Goal: Information Seeking & Learning: Learn about a topic

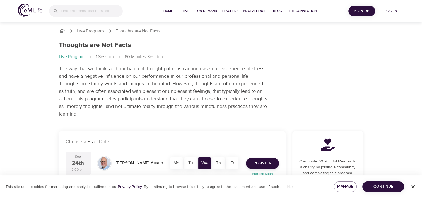
click at [369, 48] on div "Live Programs Thoughts are Not Facts Thoughts are Not Facts Live Program 1 Sess…" at bounding box center [211, 72] width 318 height 103
click at [76, 57] on p "Live Program" at bounding box center [72, 57] width 26 height 6
click at [92, 31] on p "Live Programs" at bounding box center [91, 31] width 28 height 6
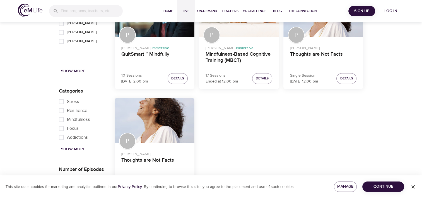
scroll to position [731, 0]
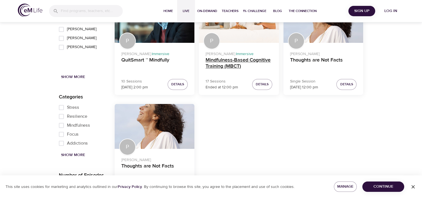
click at [241, 59] on h4 "Mindfulness-Based Cognitive Training (MBCT)" at bounding box center [239, 63] width 67 height 13
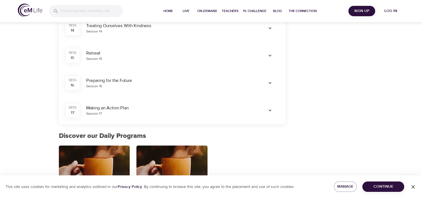
scroll to position [551, 0]
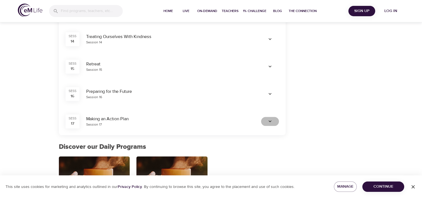
click at [270, 121] on icon "button" at bounding box center [270, 121] width 3 height 2
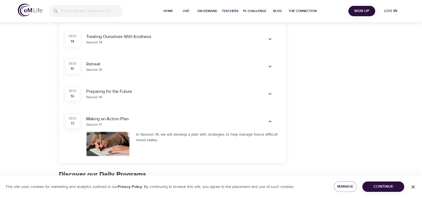
click at [107, 120] on div "Making an Action Plan" at bounding box center [170, 118] width 168 height 6
click at [72, 118] on div "SESS" at bounding box center [73, 118] width 8 height 5
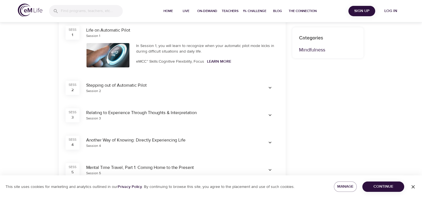
scroll to position [154, 0]
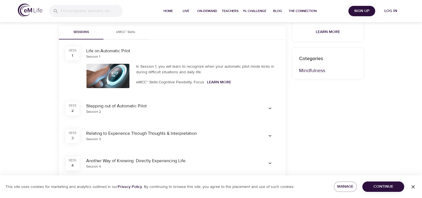
click at [68, 55] on div "SESS 1" at bounding box center [73, 53] width 14 height 14
click at [189, 78] on div "In Session 1, you will learn to recognize when your automatic pilot mode kicks …" at bounding box center [208, 75] width 150 height 31
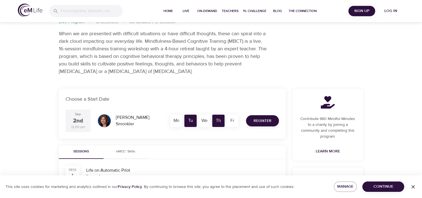
scroll to position [18, 0]
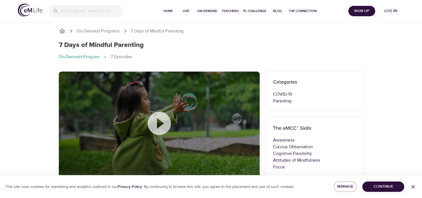
click at [156, 122] on icon at bounding box center [159, 122] width 23 height 23
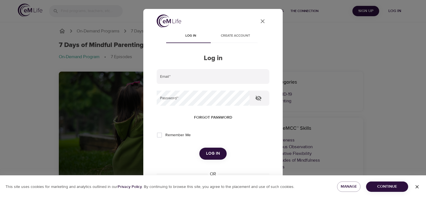
type input "bmardakhaev@emblemhealth.com"
click at [261, 21] on icon "close" at bounding box center [263, 21] width 4 height 4
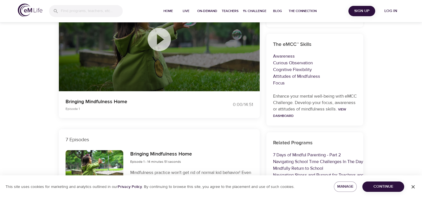
scroll to position [59, 0]
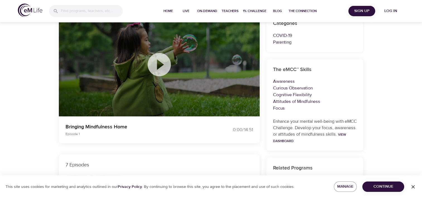
click at [162, 68] on icon at bounding box center [159, 64] width 23 height 23
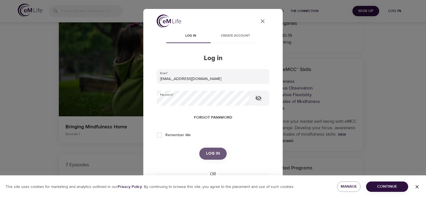
click at [210, 147] on button "Log in" at bounding box center [212, 153] width 27 height 12
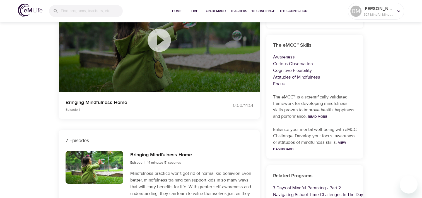
scroll to position [32, 0]
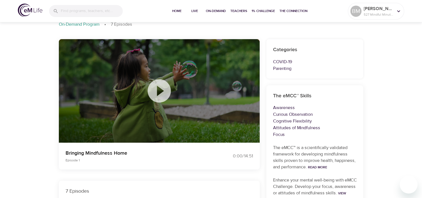
click at [158, 84] on icon at bounding box center [159, 90] width 23 height 23
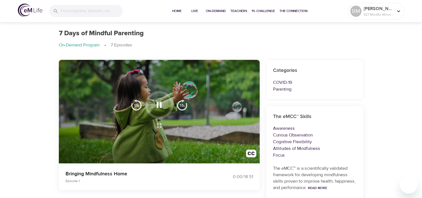
scroll to position [0, 0]
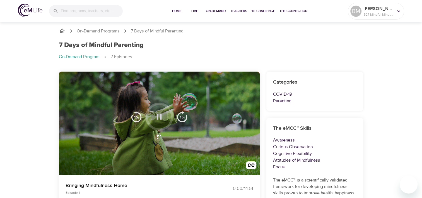
click at [162, 115] on icon "button" at bounding box center [159, 117] width 10 height 10
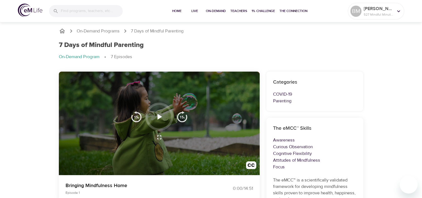
click at [151, 115] on div at bounding box center [159, 116] width 28 height 28
click at [157, 112] on icon "button" at bounding box center [159, 117] width 10 height 10
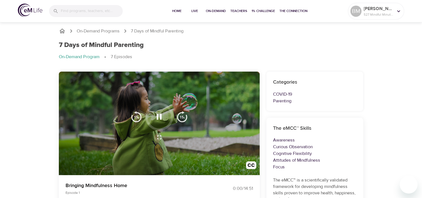
click at [185, 117] on img "button" at bounding box center [182, 116] width 11 height 11
click at [162, 118] on icon "button" at bounding box center [159, 117] width 10 height 10
